Goal: Task Accomplishment & Management: Manage account settings

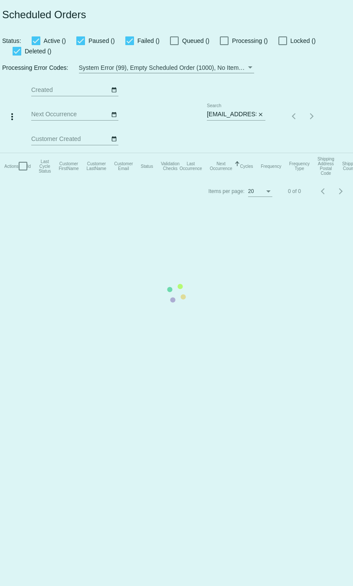
click at [262, 153] on mat-table "Actions Id Last Cycle Status Customer FirstName Customer LastName Customer Emai…" at bounding box center [188, 166] width 377 height 26
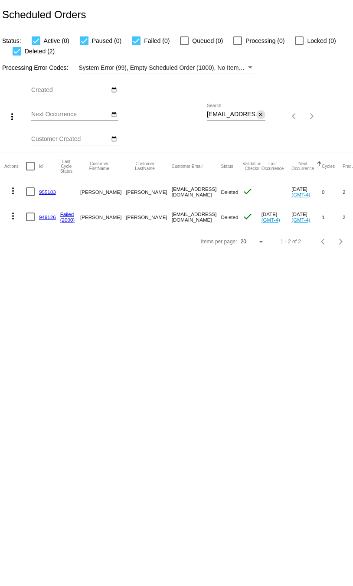
click at [259, 115] on mat-icon "close" at bounding box center [261, 114] width 6 height 7
click at [260, 116] on mat-icon "search" at bounding box center [260, 115] width 10 height 13
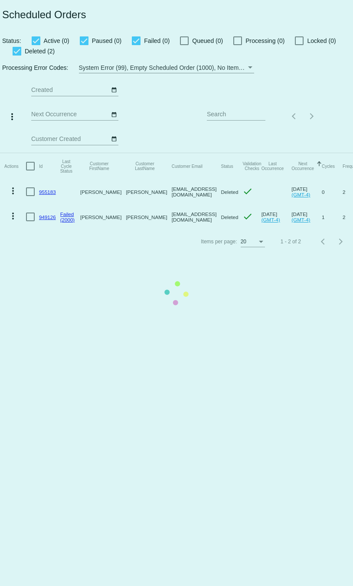
click at [239, 153] on mat-table "Actions Id Last Cycle Status Customer FirstName Customer LastName Customer Emai…" at bounding box center [188, 191] width 377 height 76
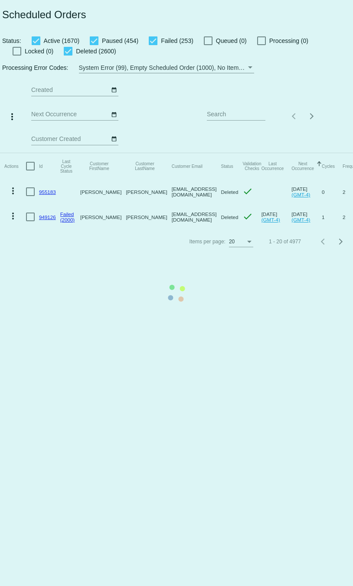
click at [239, 153] on mat-table "Actions Id Last Cycle Status Customer FirstName Customer LastName Customer Emai…" at bounding box center [188, 191] width 377 height 76
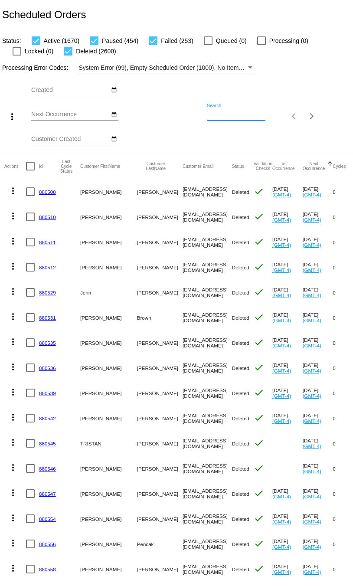
click at [239, 115] on input "Search" at bounding box center [236, 114] width 59 height 7
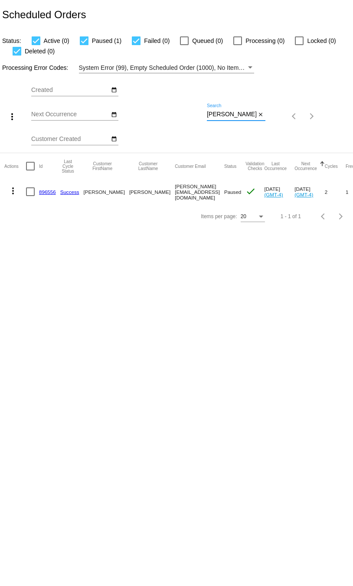
type input "[PERSON_NAME]"
click at [46, 193] on link "896556" at bounding box center [47, 192] width 17 height 6
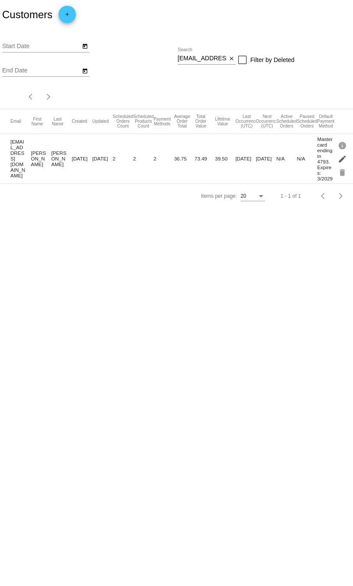
click at [339, 161] on mat-icon "edit" at bounding box center [343, 158] width 10 height 13
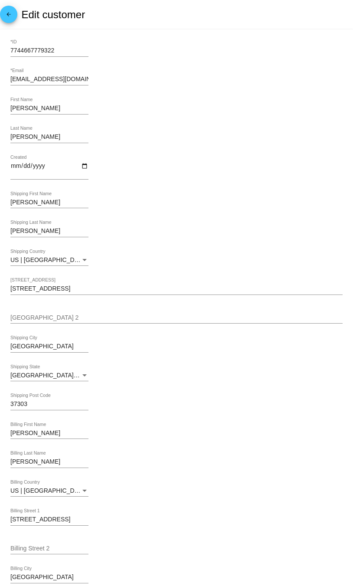
scroll to position [211, 0]
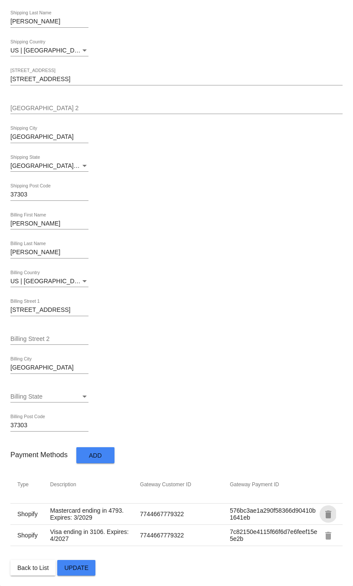
click at [324, 512] on mat-icon "delete" at bounding box center [328, 514] width 10 height 10
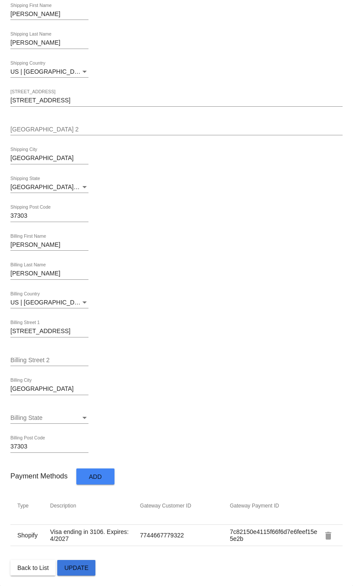
click at [82, 565] on span "Update" at bounding box center [76, 567] width 24 height 7
click at [327, 532] on mat-icon "delete" at bounding box center [328, 535] width 10 height 10
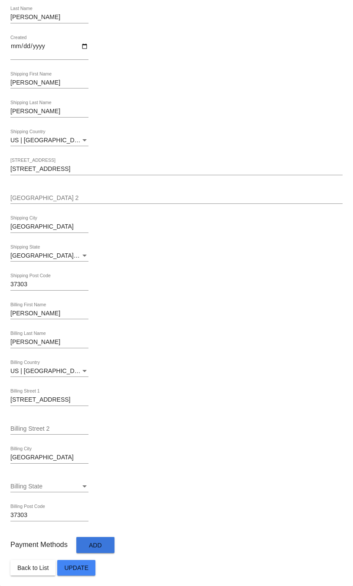
click at [112, 546] on button "Add" at bounding box center [95, 545] width 38 height 16
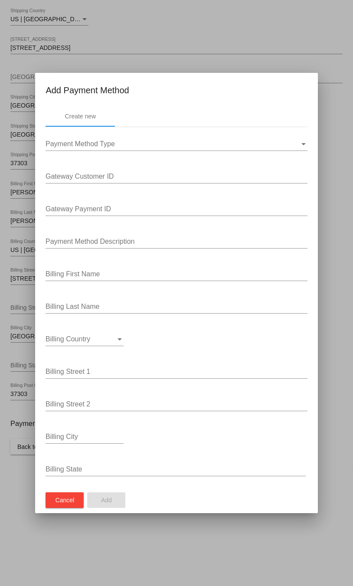
click at [50, 509] on mat-dialog-actions "Cancel Add" at bounding box center [176, 500] width 261 height 26
click at [52, 505] on button "Cancel" at bounding box center [65, 500] width 38 height 16
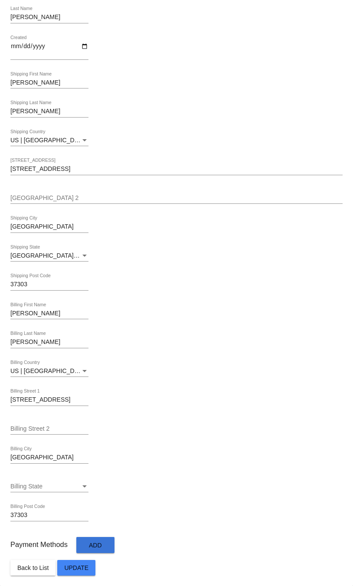
click at [75, 567] on span "Update" at bounding box center [76, 567] width 24 height 7
click at [97, 505] on div "37303 Billing Post Code" at bounding box center [176, 516] width 332 height 25
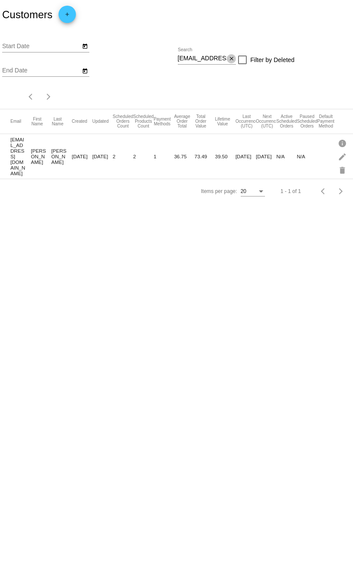
click at [233, 58] on mat-icon "close" at bounding box center [231, 58] width 6 height 7
click at [232, 61] on mat-icon "search" at bounding box center [230, 59] width 10 height 13
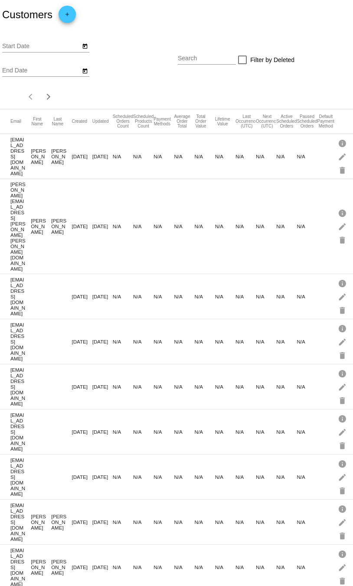
click at [198, 62] on div "Search" at bounding box center [207, 56] width 59 height 17
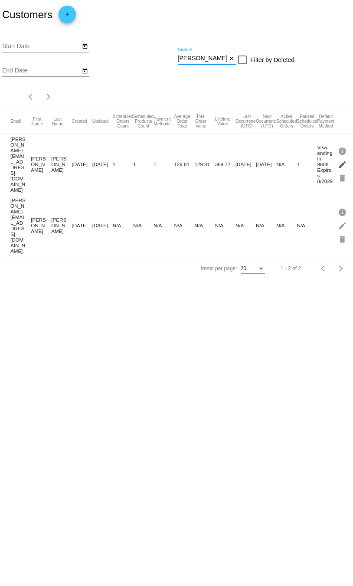
type input "[PERSON_NAME]"
click at [344, 160] on mat-icon "edit" at bounding box center [343, 163] width 10 height 13
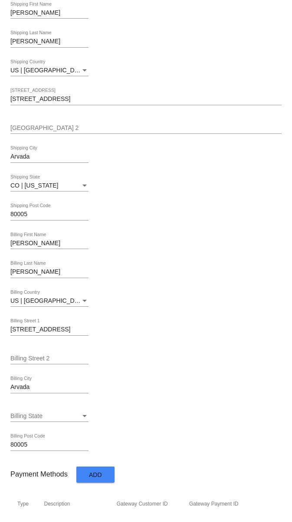
scroll to position [252, 0]
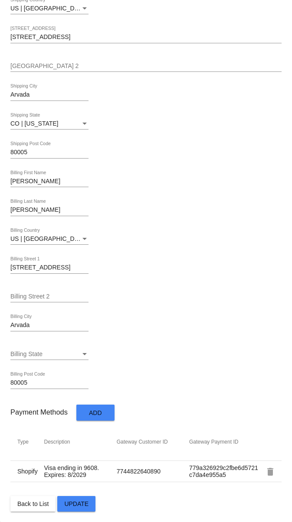
drag, startPoint x: 145, startPoint y: 319, endPoint x: 141, endPoint y: 290, distance: 29.3
click at [144, 309] on mat-card-content "7744822640890 *ID m.killcoyne@gmail.com *Email Melanie First Name Wright Last N…" at bounding box center [145, 150] width 271 height 724
click at [271, 473] on mat-icon "delete" at bounding box center [270, 472] width 10 height 10
click at [271, 473] on div "Payment Methods Add Type Description Gateway Customer ID Gateway Payment ID Sho…" at bounding box center [145, 442] width 271 height 82
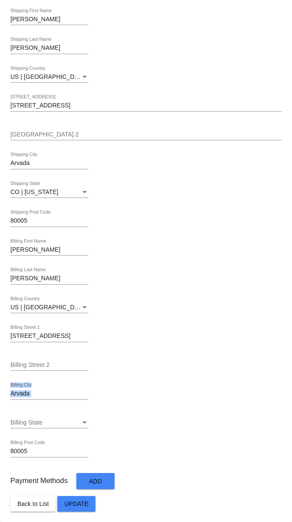
scroll to position [183, 0]
click at [271, 473] on div "Payment Methods Add" at bounding box center [145, 481] width 271 height 23
click at [73, 503] on span "Update" at bounding box center [76, 504] width 24 height 7
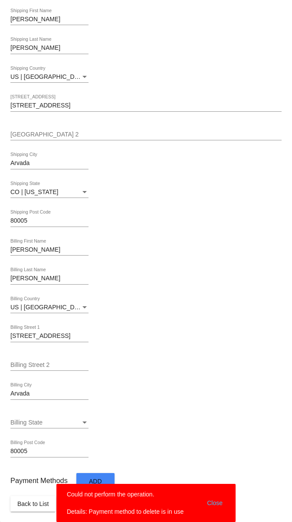
click at [128, 412] on div "Billing State Billing State" at bounding box center [145, 424] width 271 height 25
click at [215, 501] on button "Close" at bounding box center [214, 503] width 21 height 26
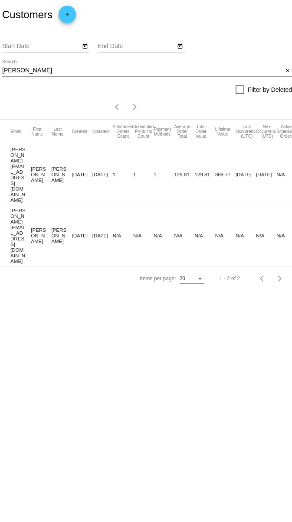
scroll to position [0, 77]
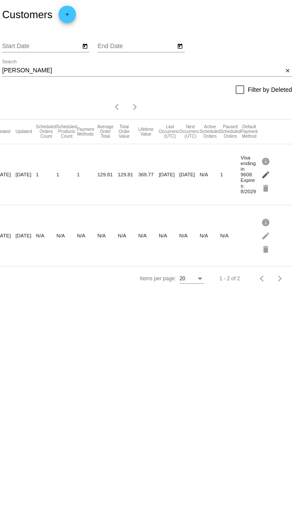
click at [263, 169] on mat-icon "edit" at bounding box center [266, 174] width 10 height 13
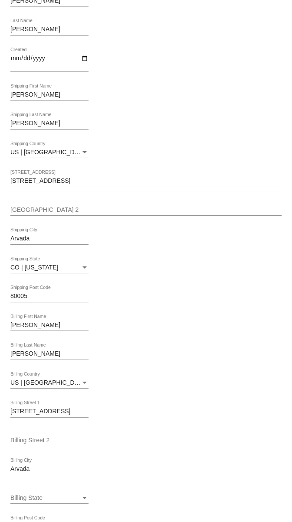
scroll to position [252, 0]
